Goal: Information Seeking & Learning: Check status

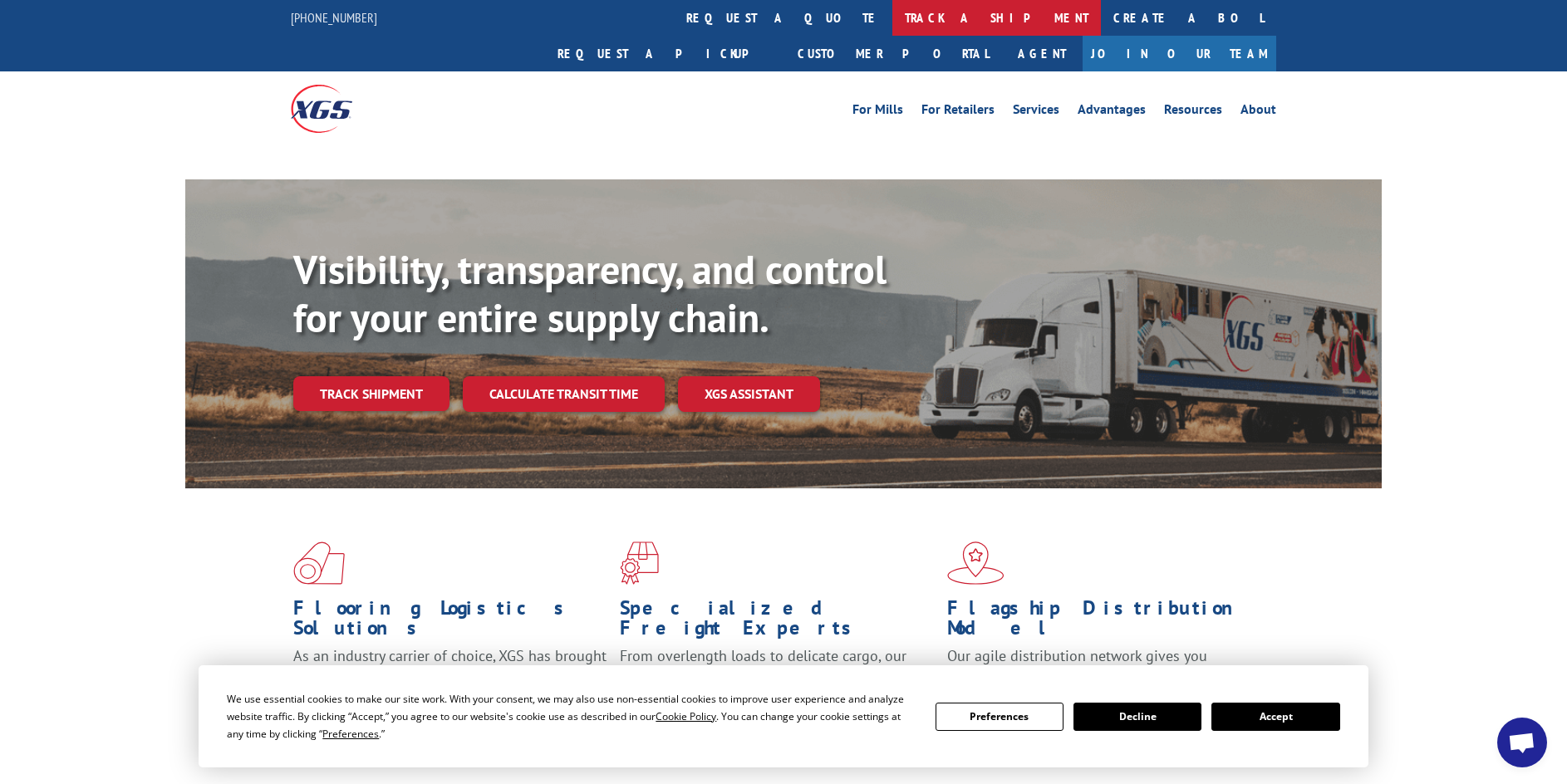
click at [892, 15] on link "track a shipment" at bounding box center [996, 17] width 209 height 36
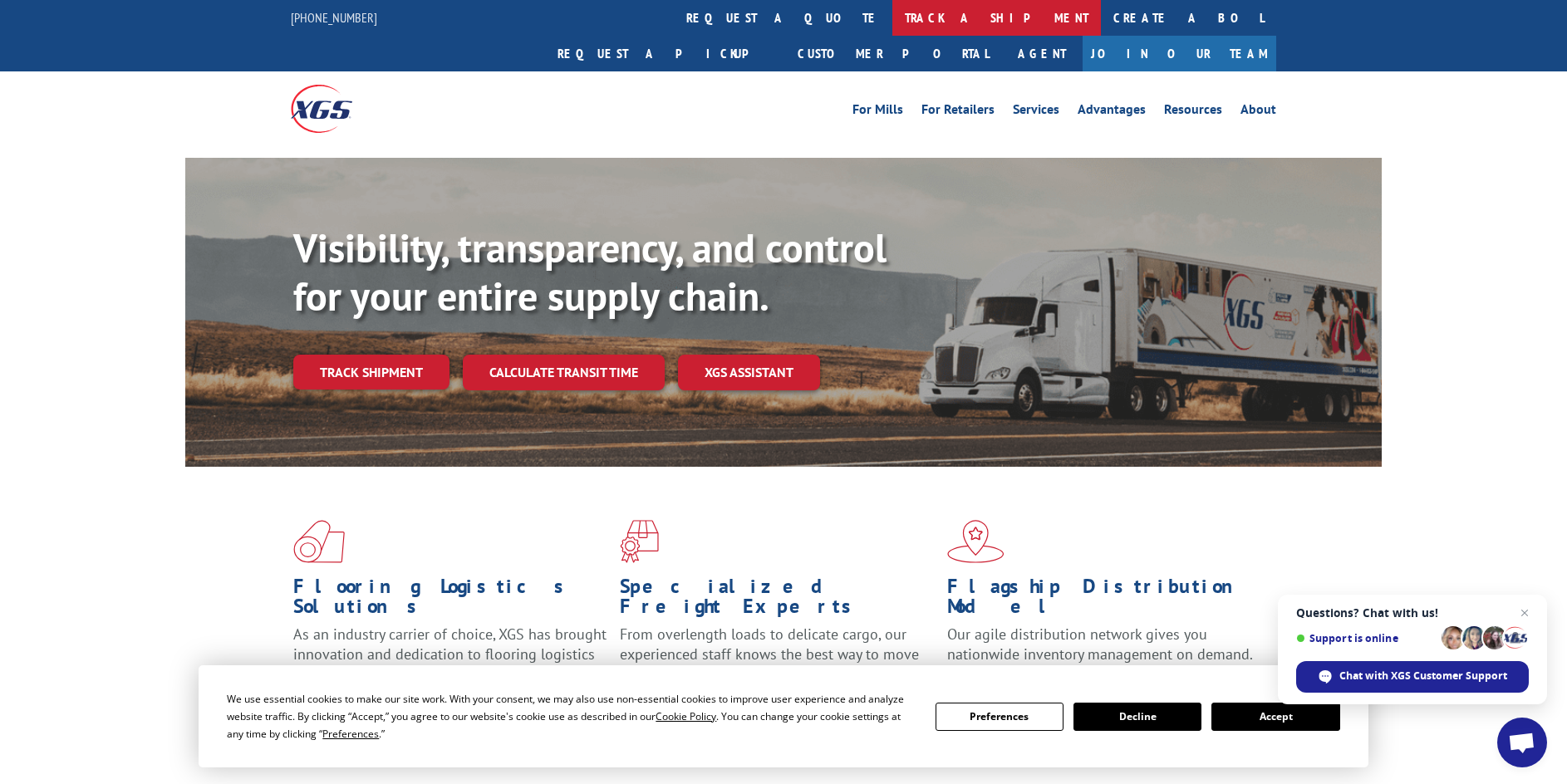
click at [892, 11] on link "track a shipment" at bounding box center [996, 17] width 209 height 36
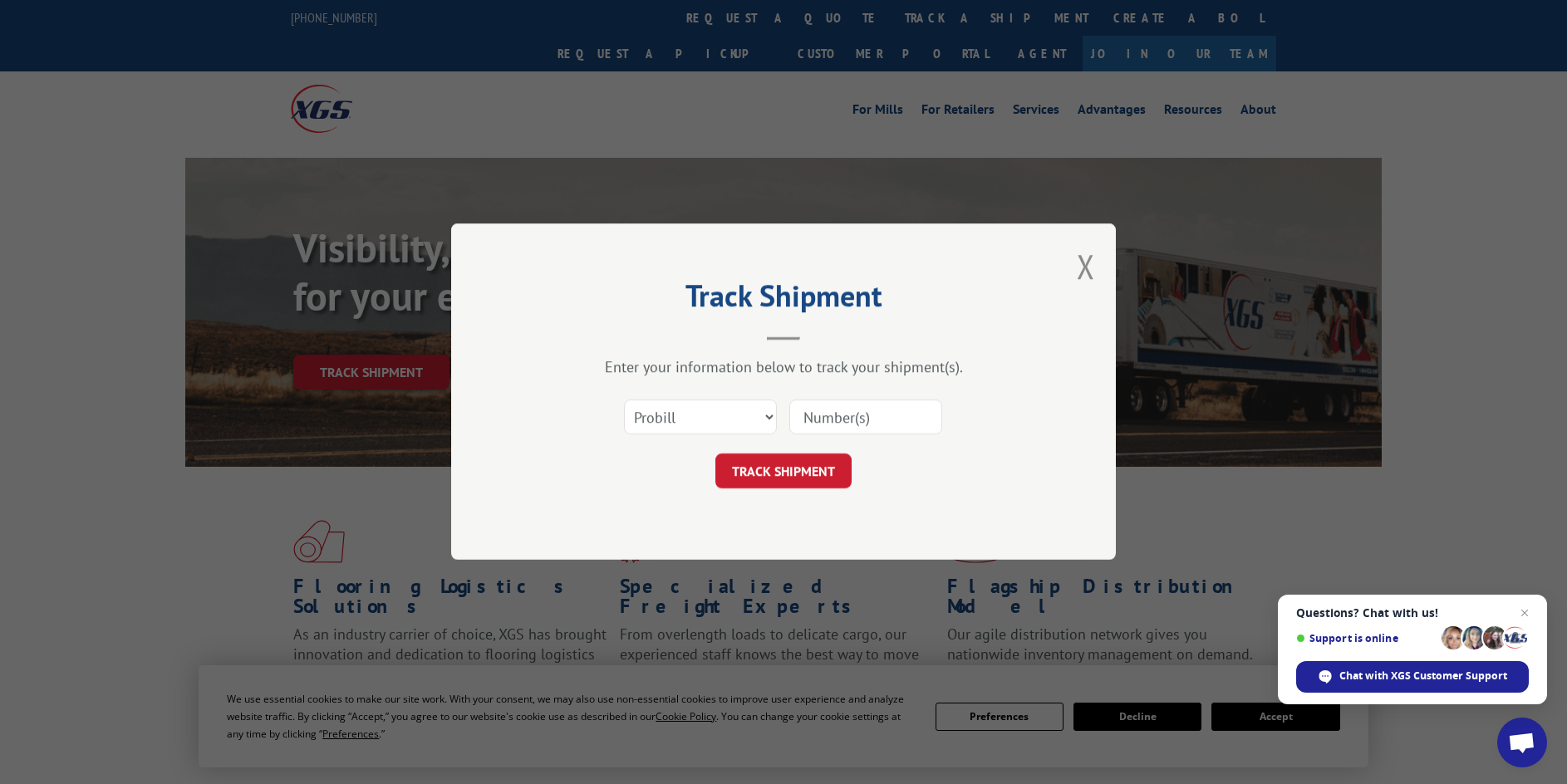
click at [860, 410] on input at bounding box center [865, 418] width 153 height 35
paste input "16331914"
type input "16331914"
click at [781, 472] on button "TRACK SHIPMENT" at bounding box center [784, 472] width 137 height 35
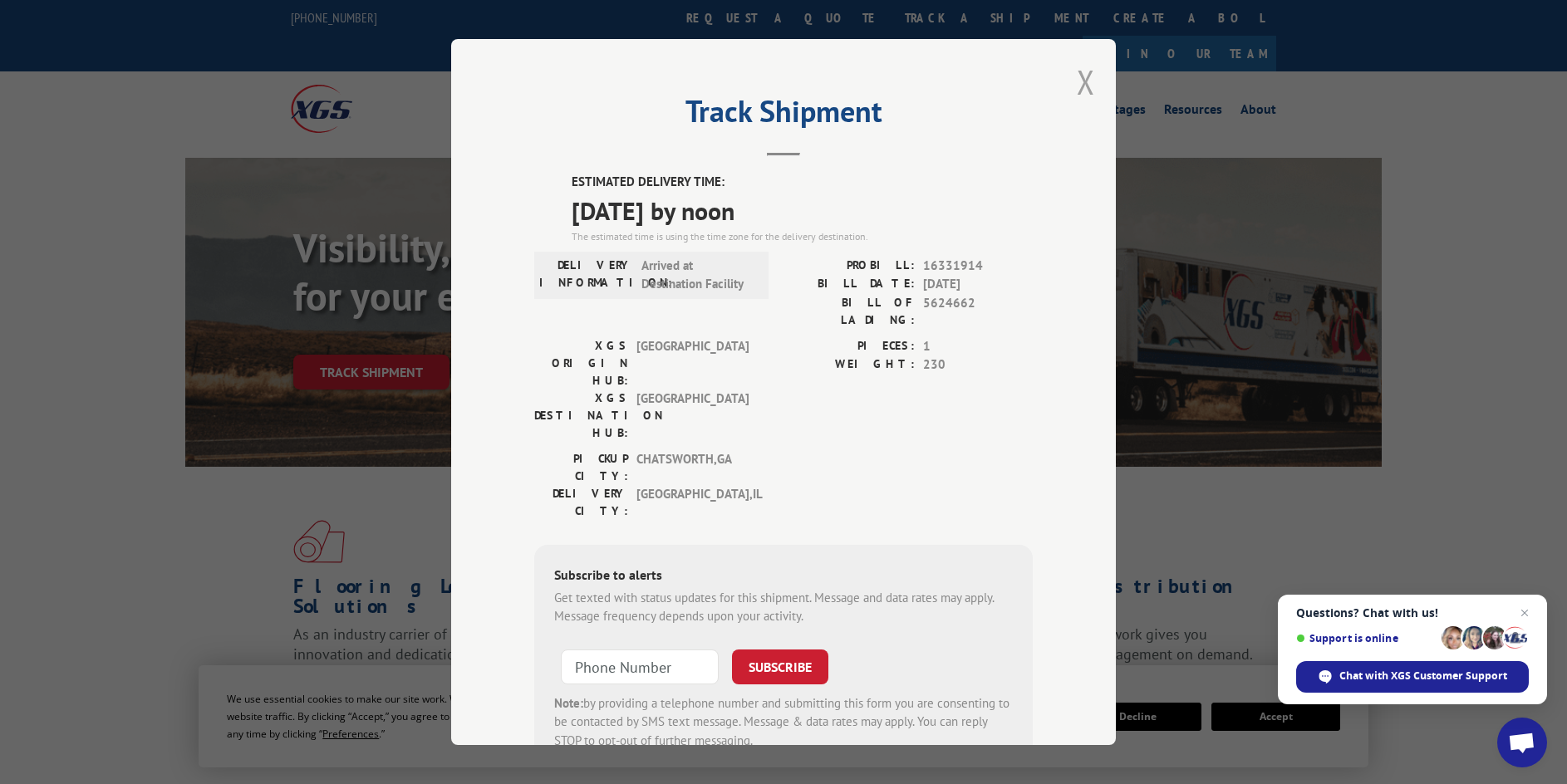
click at [1081, 85] on button "Close modal" at bounding box center [1086, 82] width 18 height 44
